Goal: Navigation & Orientation: Go to known website

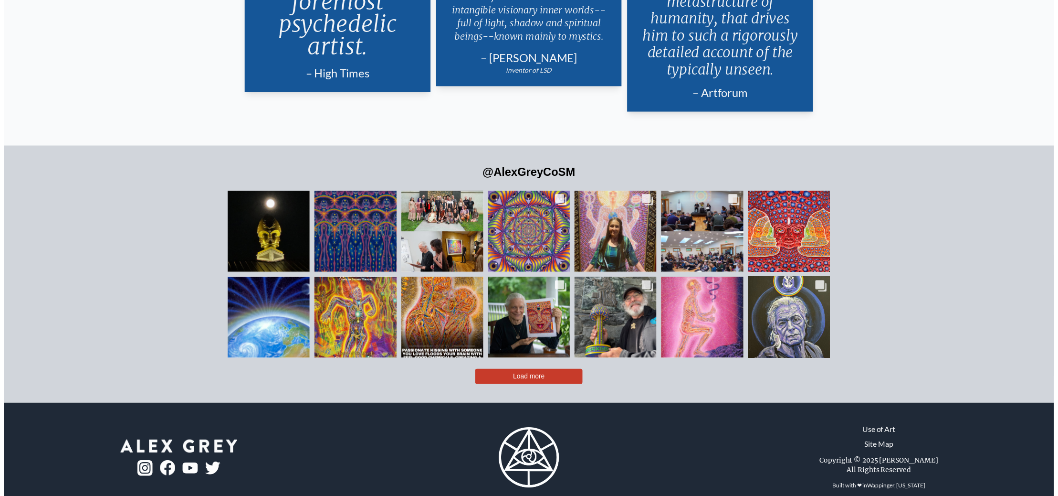
scroll to position [2445, 0]
